Goal: Find specific page/section: Find specific page/section

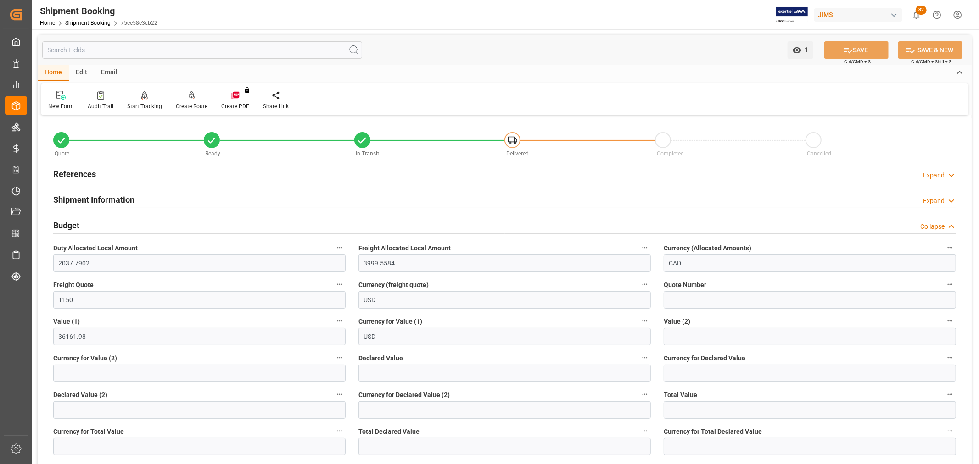
click at [70, 171] on h2 "References" at bounding box center [74, 174] width 43 height 12
